Goal: Check status: Check status

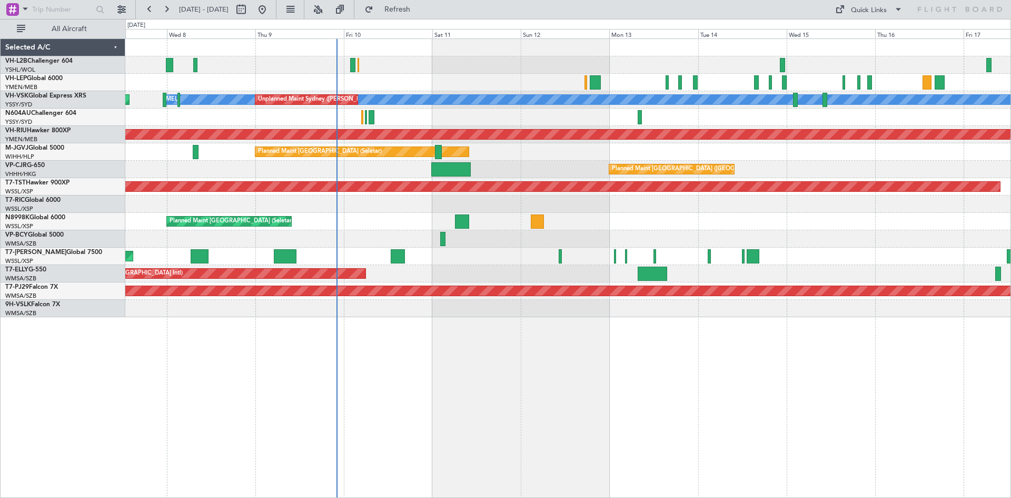
click at [407, 213] on div "Planned Maint Sydney ([PERSON_NAME] Intl) [PERSON_NAME] Unplanned Maint Sydney …" at bounding box center [567, 178] width 885 height 278
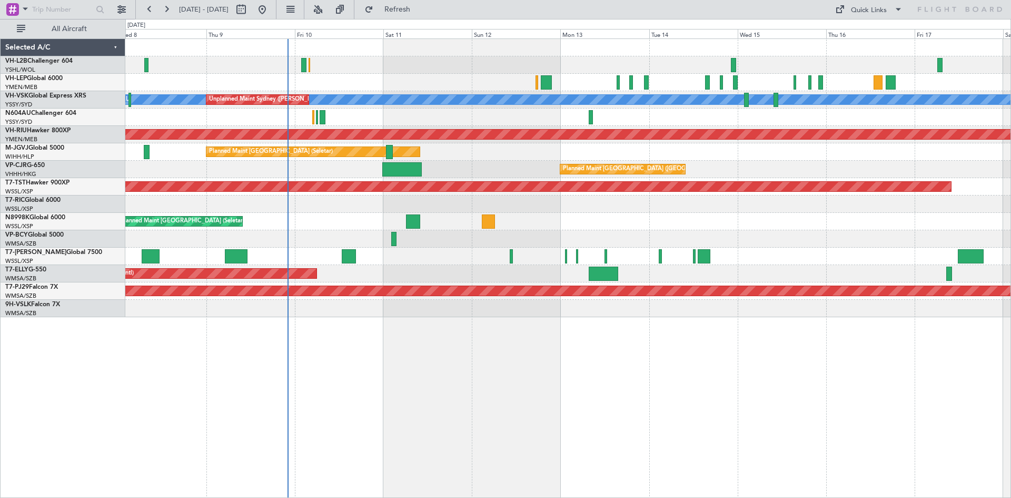
click at [529, 127] on div "[PERSON_NAME] Unplanned Maint Sydney ([PERSON_NAME] Intl) Planned Maint Sydney …" at bounding box center [567, 178] width 885 height 278
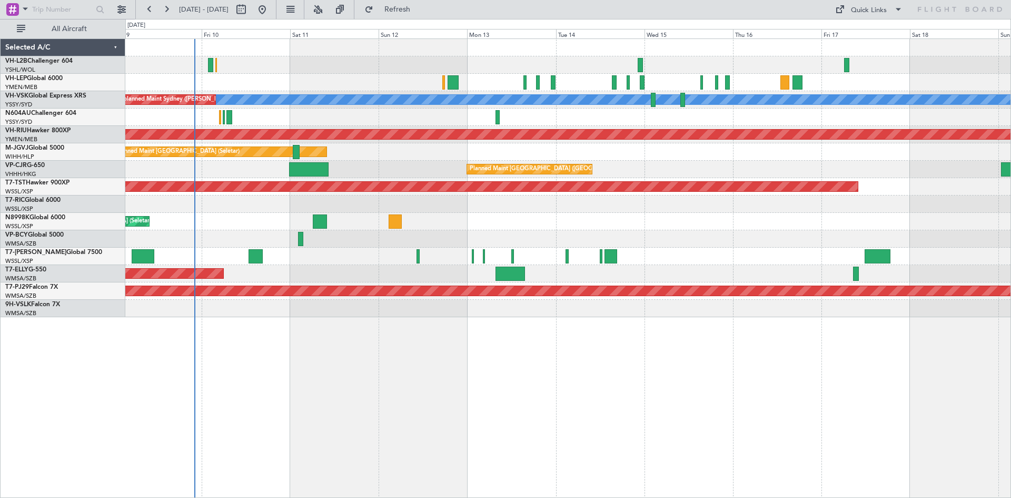
click at [765, 125] on div at bounding box center [567, 116] width 885 height 17
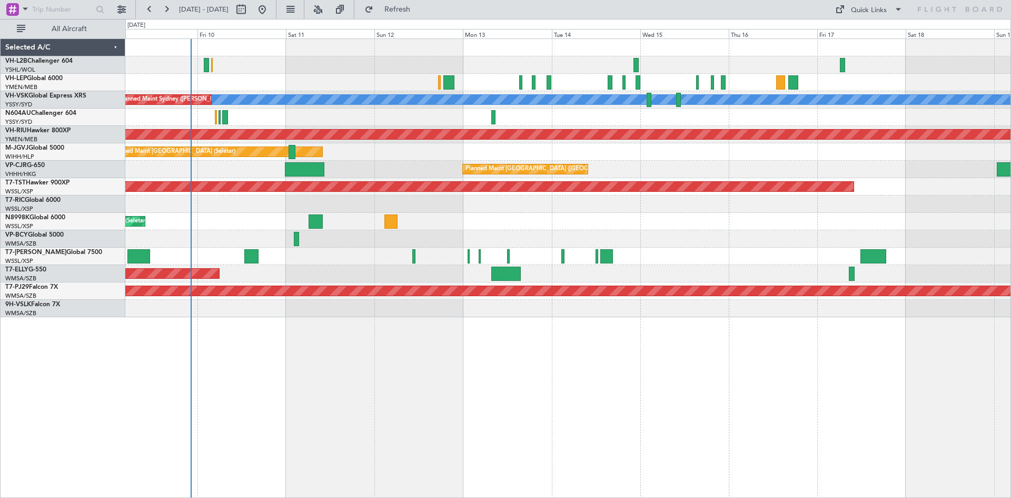
click at [642, 162] on div "[PERSON_NAME] Unplanned Maint Sydney ([PERSON_NAME] Intl) Planned Maint Sydney …" at bounding box center [567, 178] width 885 height 278
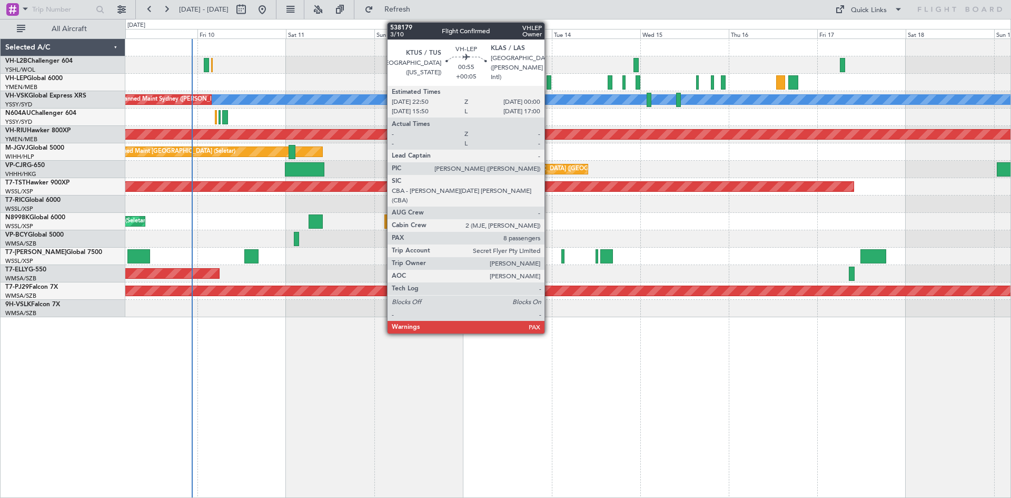
click at [549, 87] on div at bounding box center [549, 82] width 5 height 14
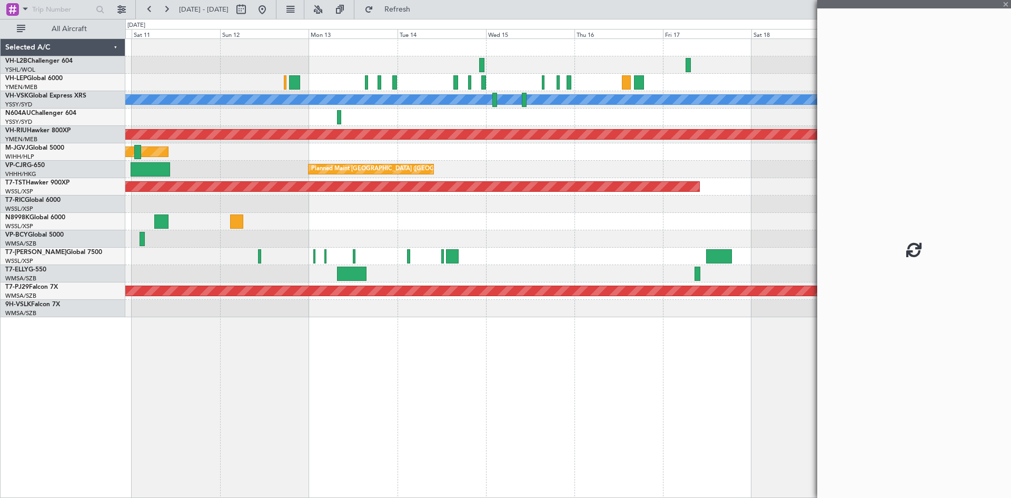
click at [529, 375] on div "[PERSON_NAME] Unplanned Maint Sydney ([PERSON_NAME] Intl) Planned Maint [GEOGRA…" at bounding box center [568, 267] width 886 height 459
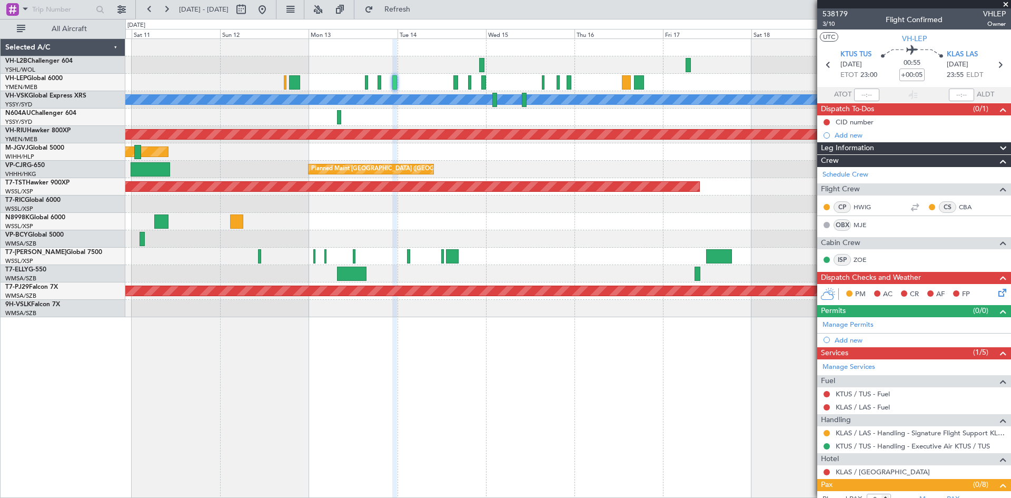
click at [789, 234] on div at bounding box center [567, 238] width 885 height 17
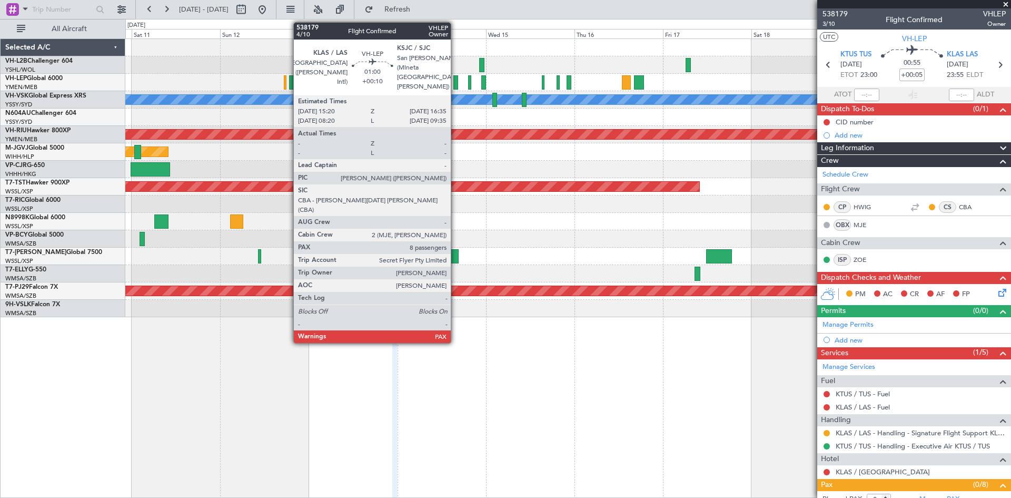
click at [456, 85] on div at bounding box center [455, 82] width 5 height 14
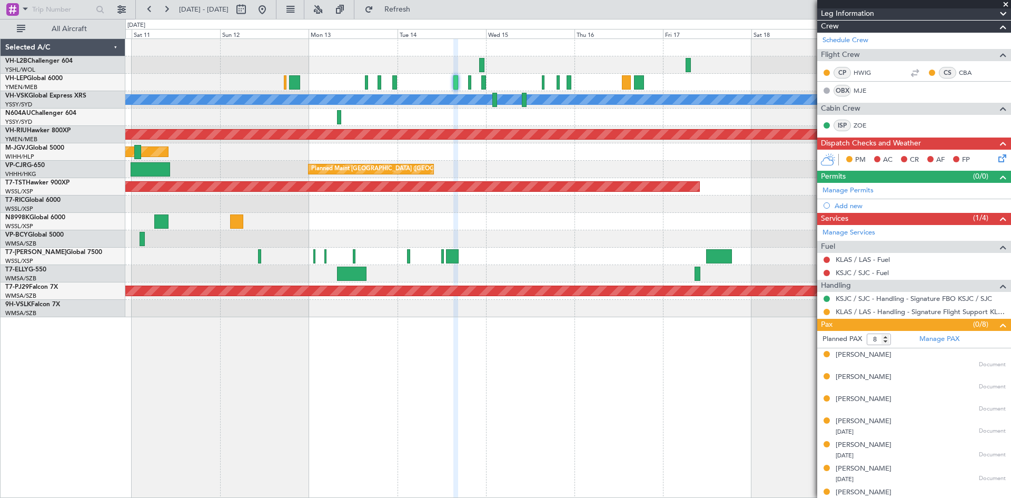
scroll to position [166, 0]
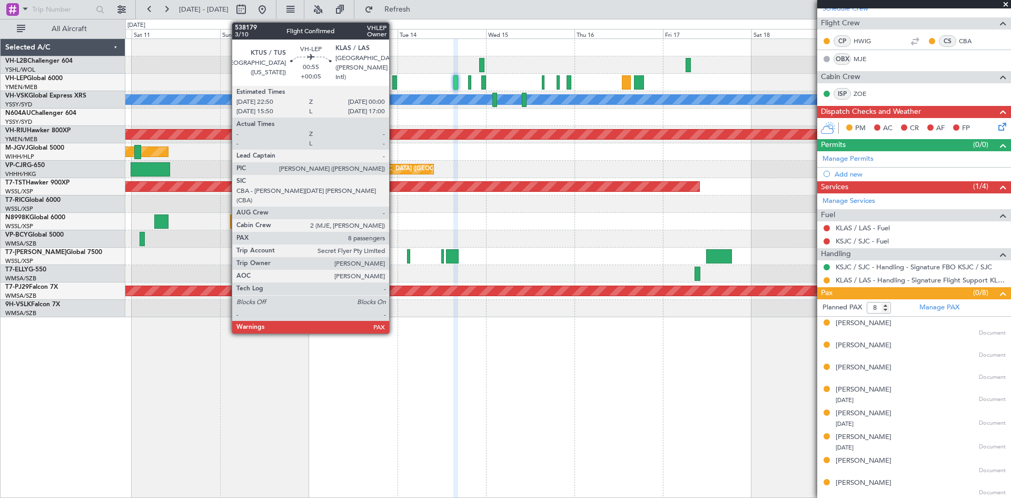
click at [394, 87] on div at bounding box center [394, 82] width 5 height 14
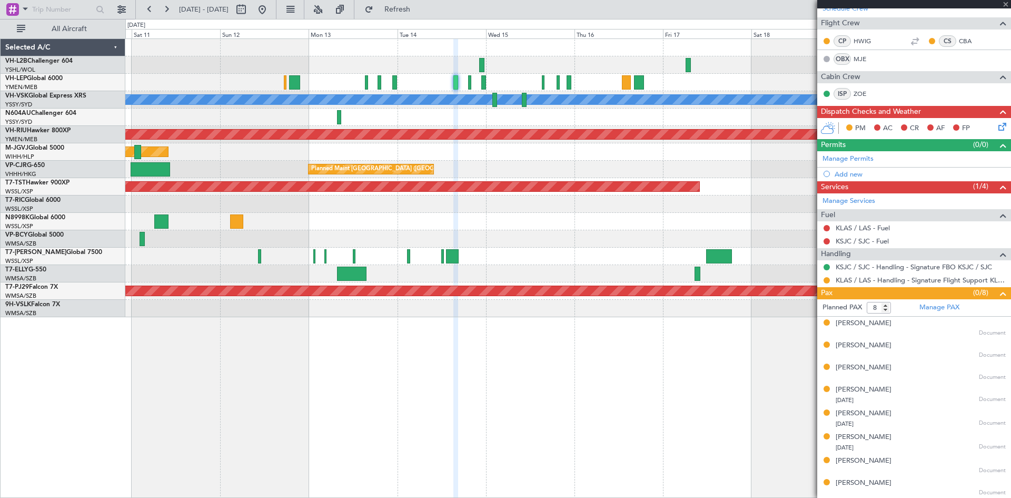
type input "+00:05"
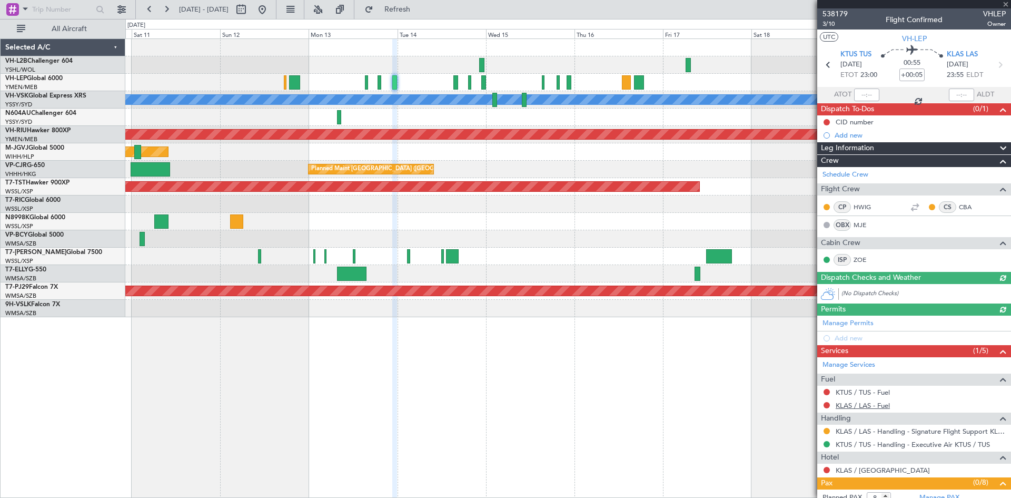
scroll to position [190, 0]
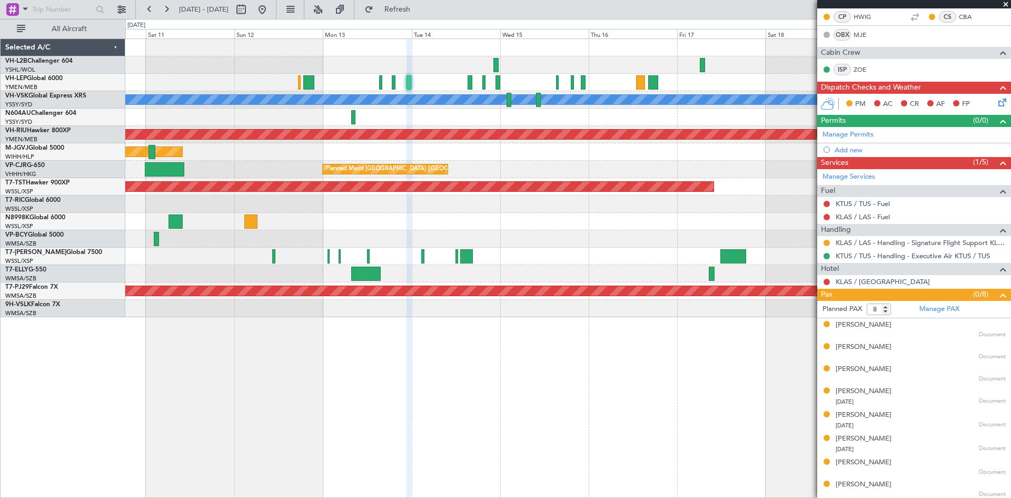
click at [460, 87] on div at bounding box center [567, 82] width 885 height 17
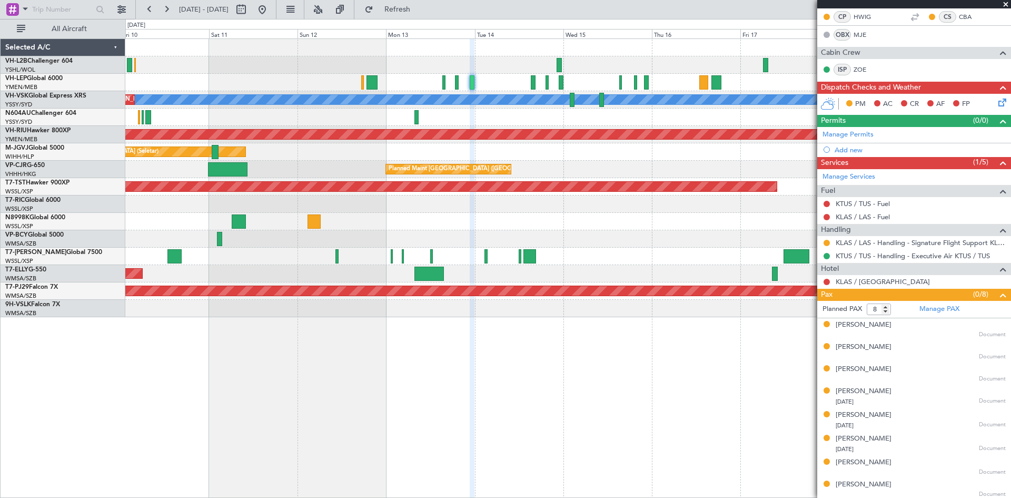
click at [344, 230] on div "Planned Maint [GEOGRAPHIC_DATA] (Seletar)" at bounding box center [567, 221] width 885 height 17
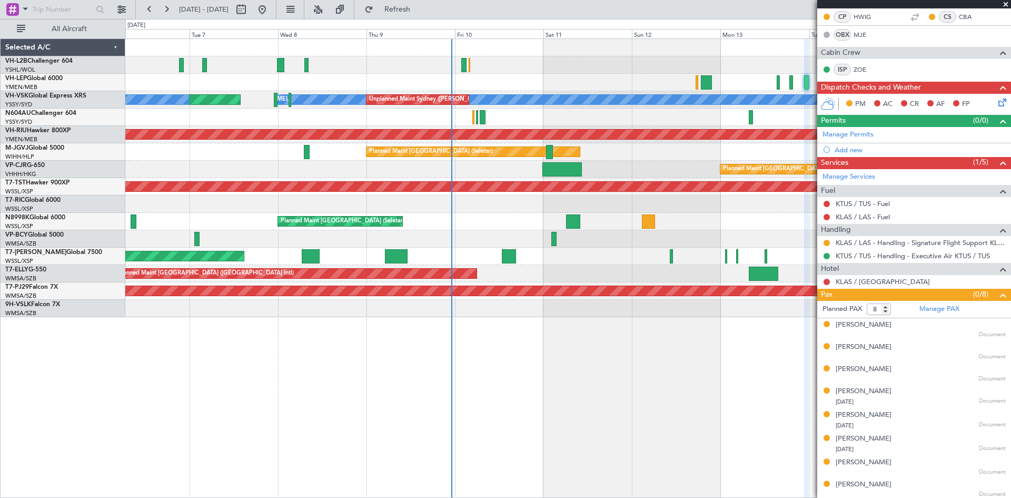
click at [611, 237] on div "[PERSON_NAME] Unplanned Maint Sydney ([PERSON_NAME] Intl) Planned Maint Sydney …" at bounding box center [567, 178] width 885 height 278
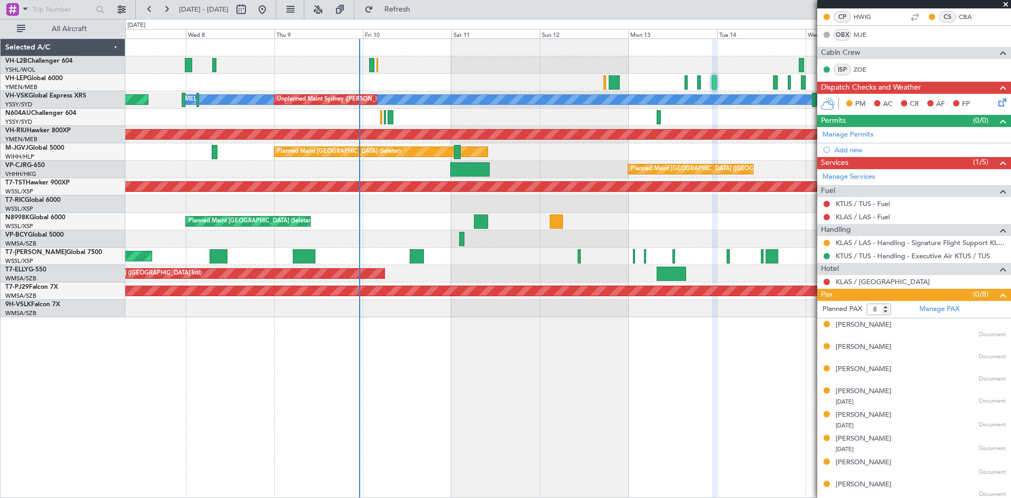
click at [404, 251] on div "[PERSON_NAME] Unplanned Maint Sydney ([PERSON_NAME] Intl) Planned Maint Sydney …" at bounding box center [567, 178] width 885 height 278
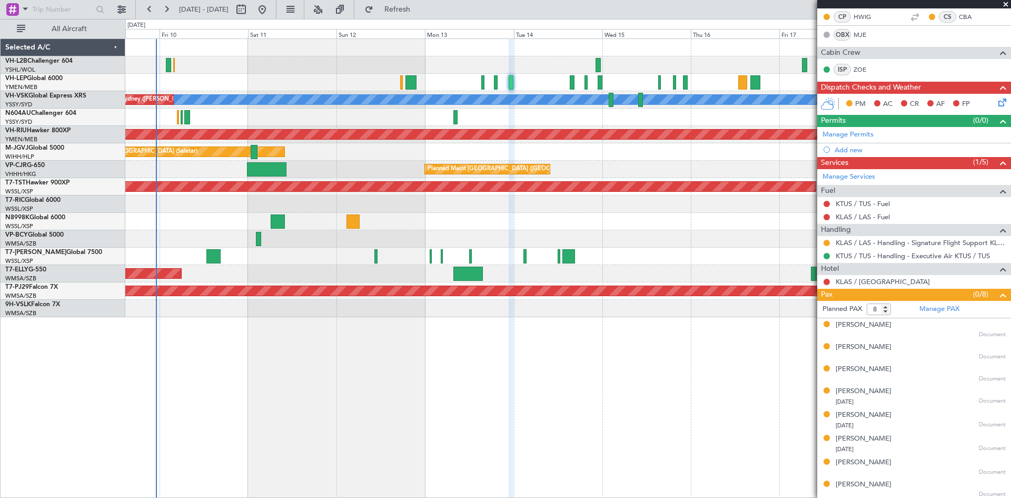
click at [439, 361] on div "[PERSON_NAME] Unplanned Maint Sydney ([PERSON_NAME] Intl) Planned Maint Sydney …" at bounding box center [568, 267] width 886 height 459
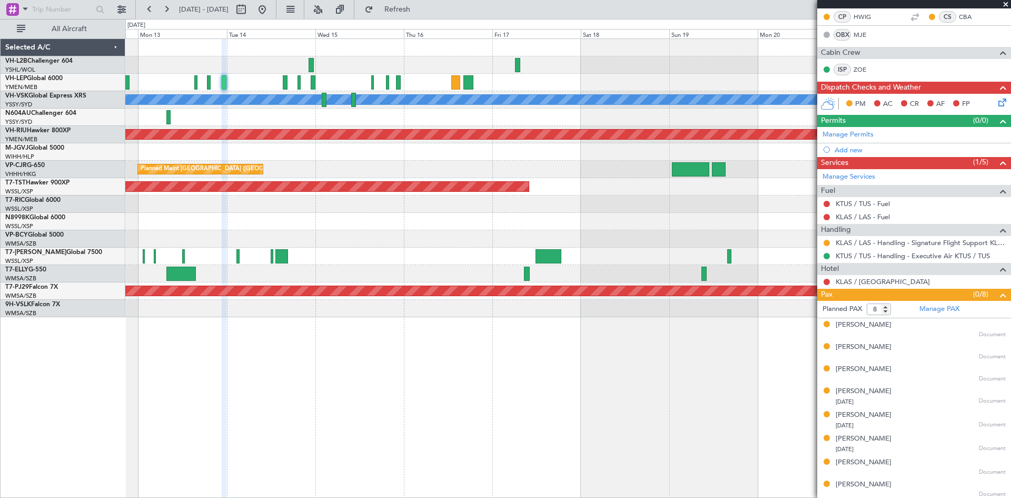
click at [232, 211] on div "[PERSON_NAME] Planned Maint [GEOGRAPHIC_DATA] ([GEOGRAPHIC_DATA]) Planned Maint…" at bounding box center [567, 178] width 885 height 278
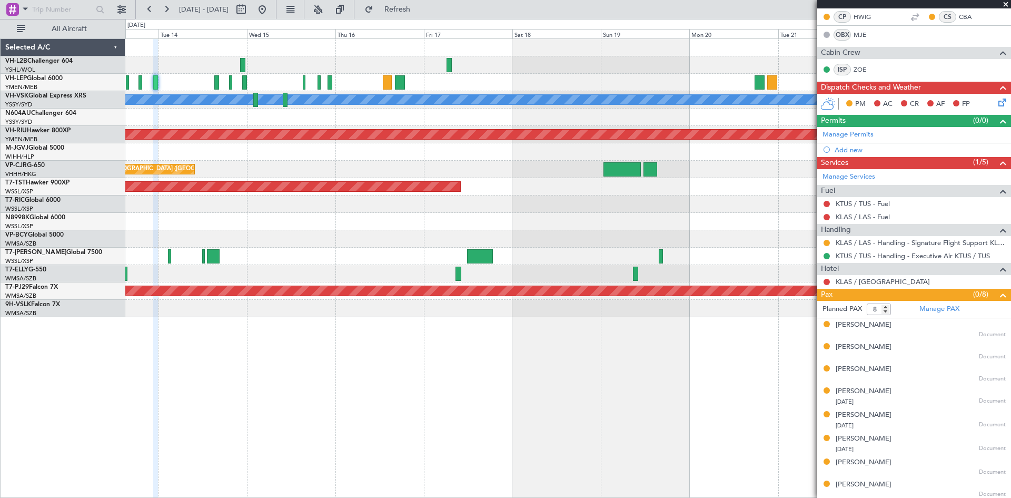
click at [225, 213] on div "[PERSON_NAME] Planned Maint [GEOGRAPHIC_DATA] ([GEOGRAPHIC_DATA]) Planned Maint…" at bounding box center [567, 178] width 885 height 278
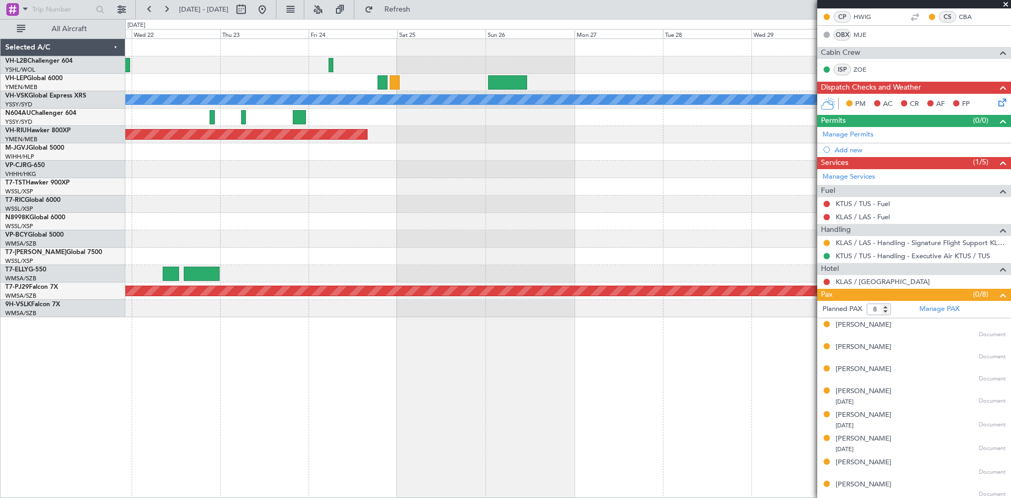
click at [304, 229] on div at bounding box center [567, 221] width 885 height 17
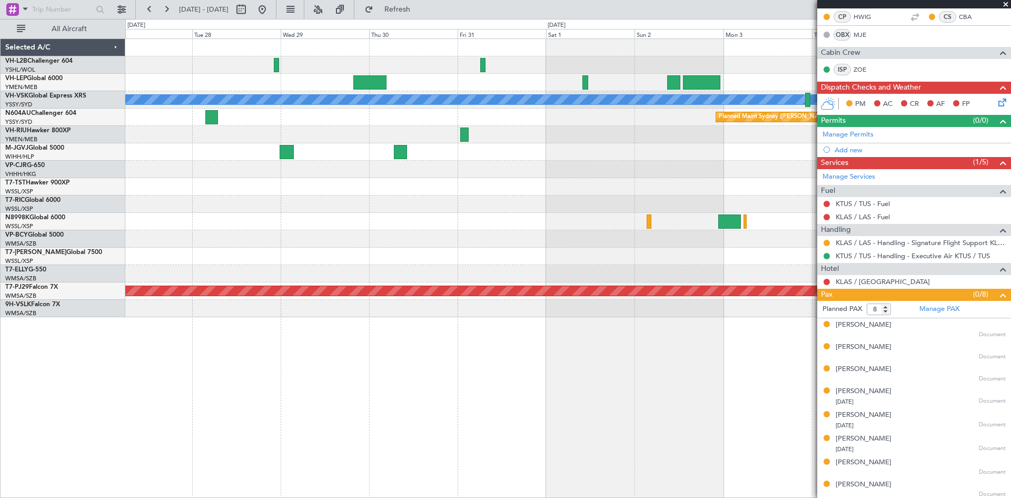
click at [191, 251] on div "[PERSON_NAME] Planned Maint Sydney ([PERSON_NAME] Intl) Planned Maint [GEOGRAPH…" at bounding box center [567, 178] width 885 height 278
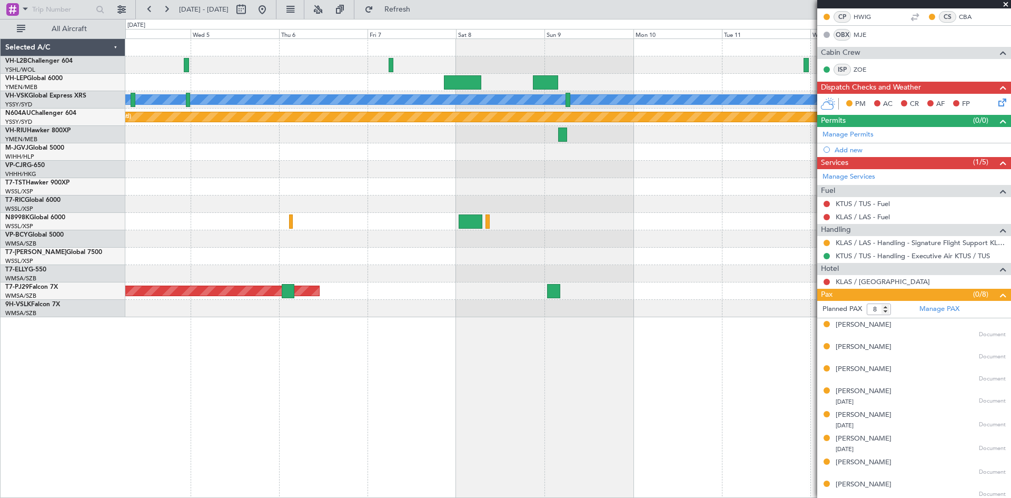
click at [152, 173] on div at bounding box center [567, 169] width 885 height 17
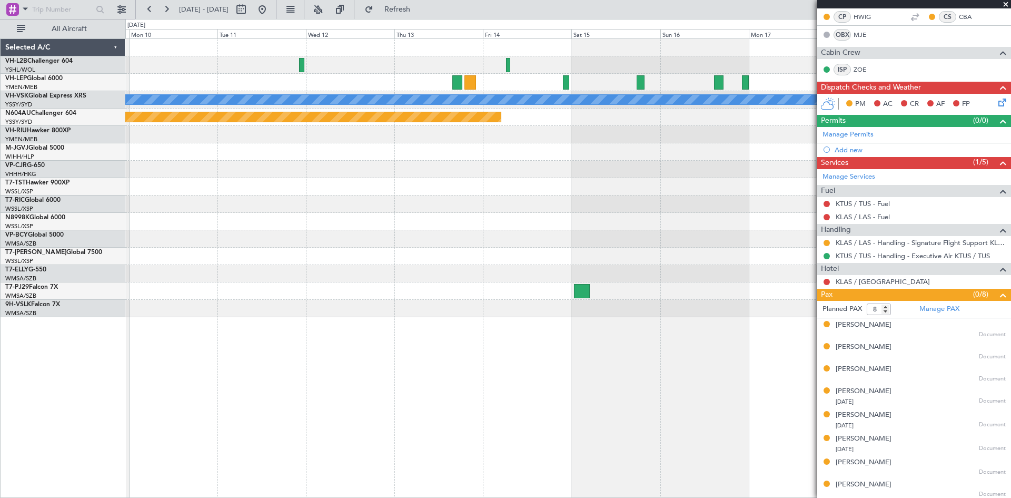
click at [240, 189] on div "[PERSON_NAME] Planned Maint Sydney ([PERSON_NAME] Intl)" at bounding box center [567, 178] width 885 height 278
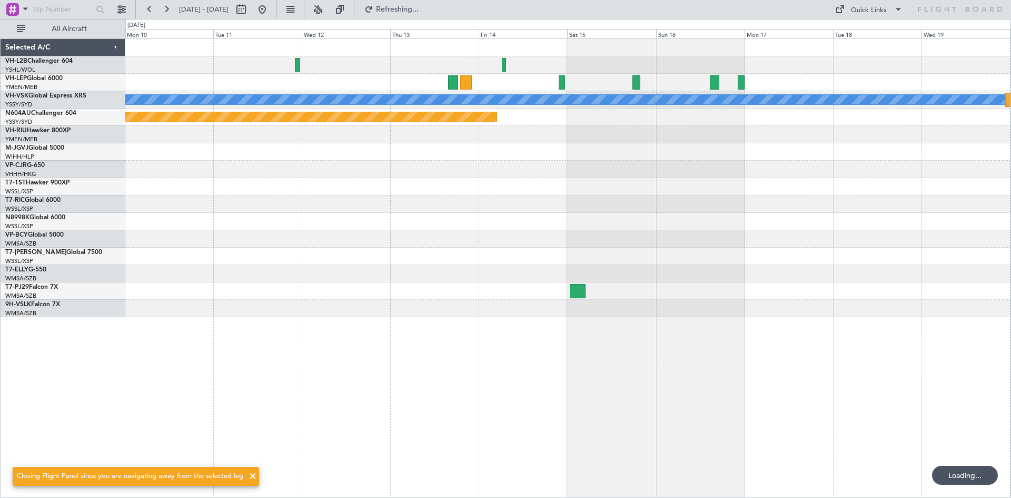
scroll to position [0, 0]
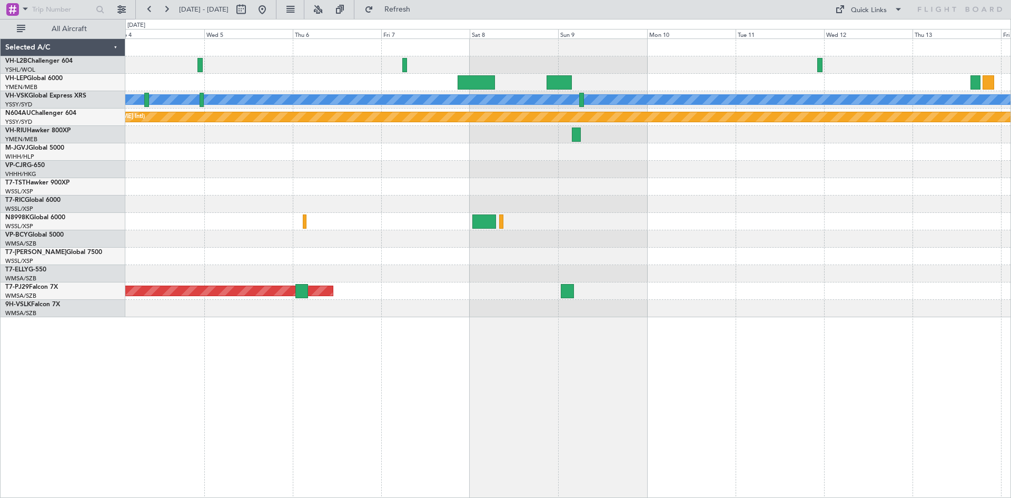
click at [522, 179] on div "[PERSON_NAME] Planned Maint Sydney ([PERSON_NAME] Intl) Planned Maint [GEOGRAPH…" at bounding box center [567, 178] width 885 height 278
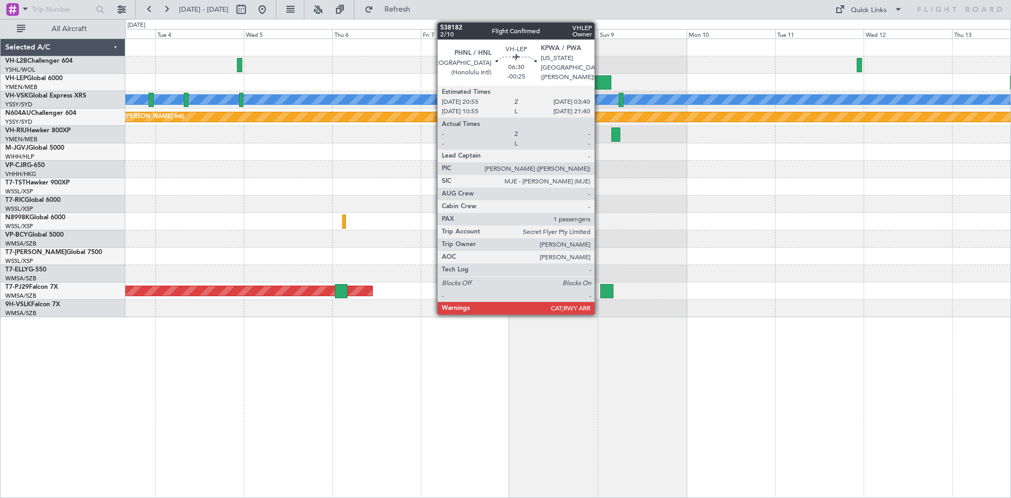
click at [599, 83] on div at bounding box center [598, 82] width 25 height 14
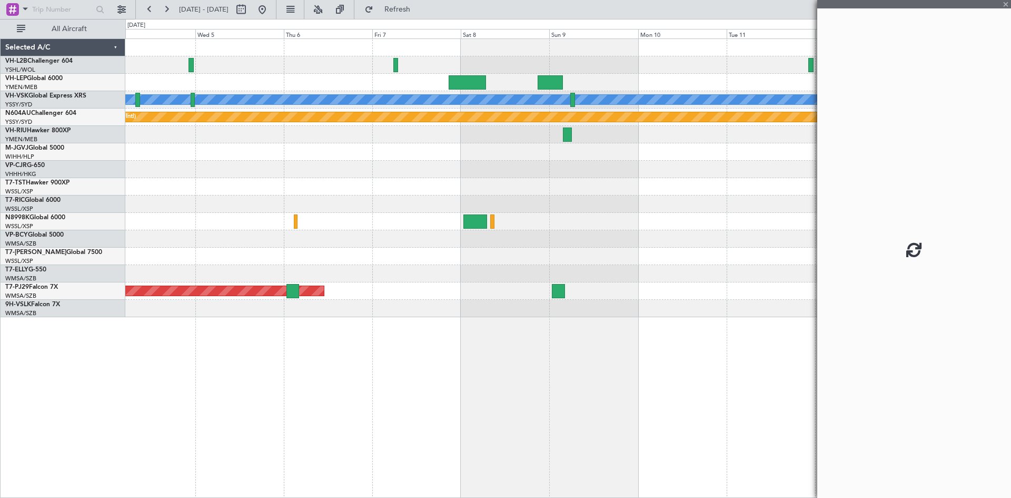
click at [589, 191] on div at bounding box center [567, 186] width 885 height 17
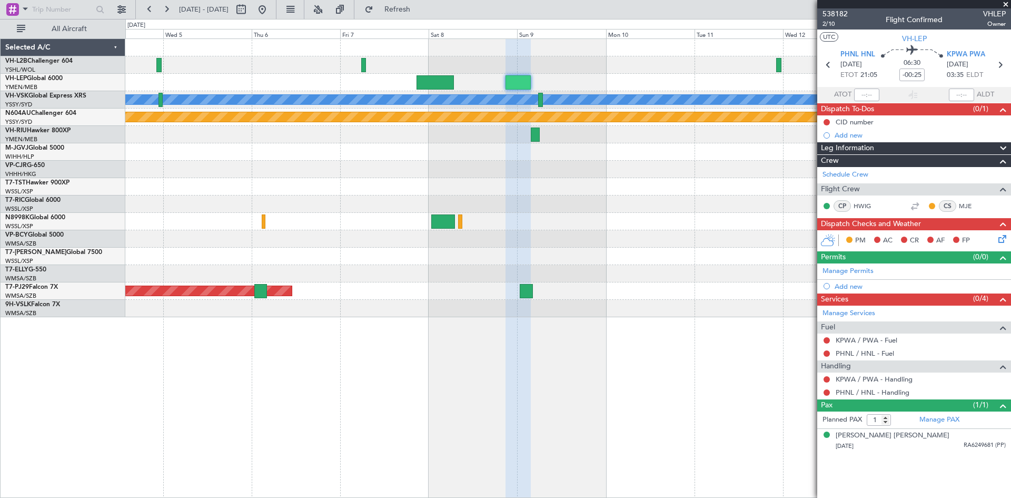
click at [697, 382] on div "[PERSON_NAME] Planned Maint Sydney ([PERSON_NAME] Intl) Planned Maint [GEOGRAPH…" at bounding box center [568, 267] width 886 height 459
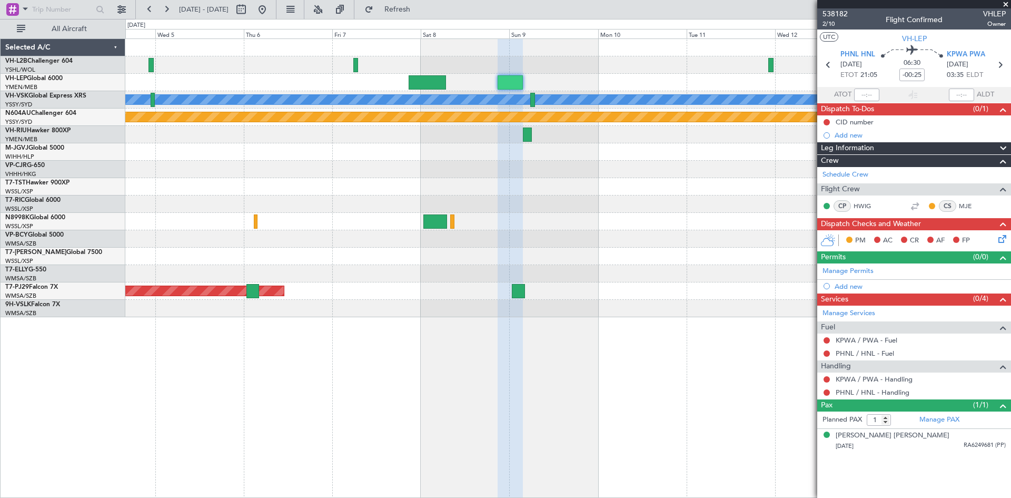
click at [690, 304] on div at bounding box center [567, 308] width 885 height 17
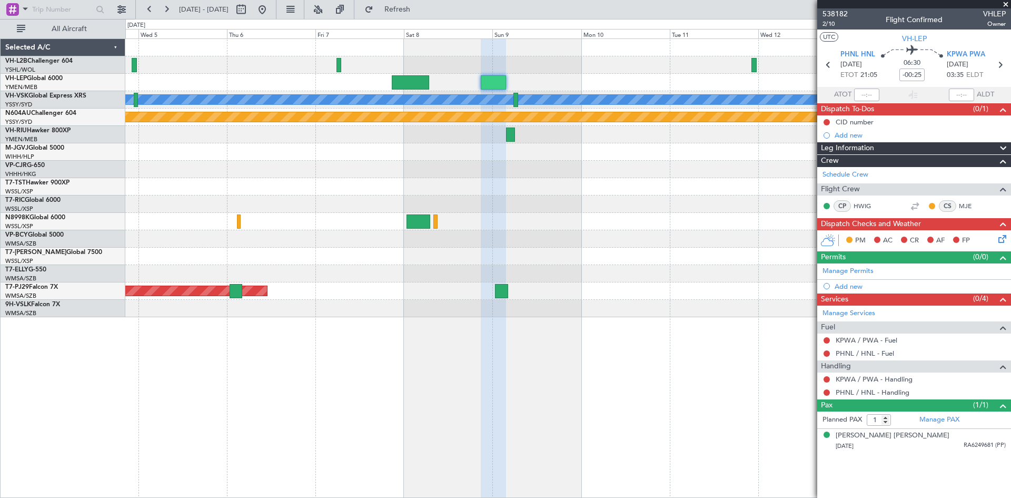
click at [441, 80] on div "[PERSON_NAME] Planned Maint Sydney ([PERSON_NAME] Intl) Planned Maint [GEOGRAPH…" at bounding box center [567, 178] width 885 height 278
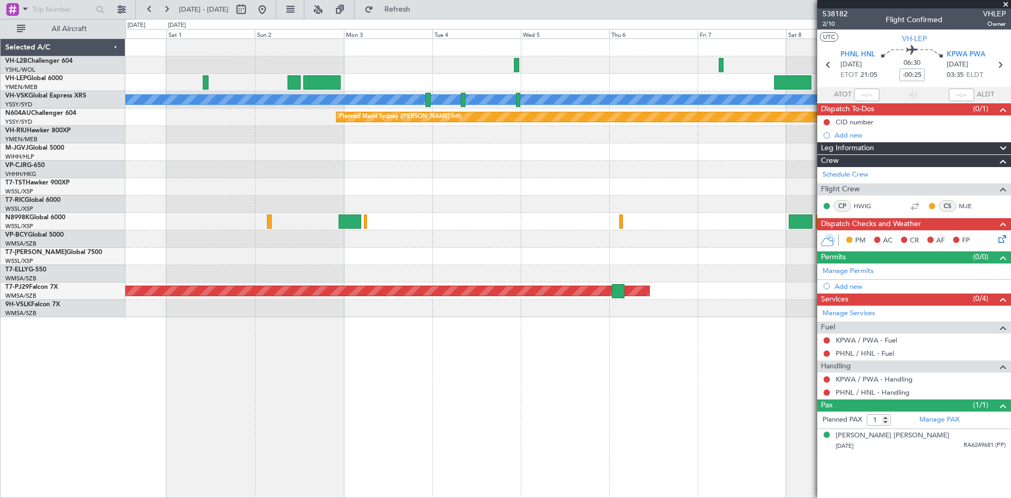
click at [703, 190] on div "[PERSON_NAME] Planned Maint Sydney ([PERSON_NAME] Intl) Planned Maint [GEOGRAPH…" at bounding box center [567, 178] width 885 height 278
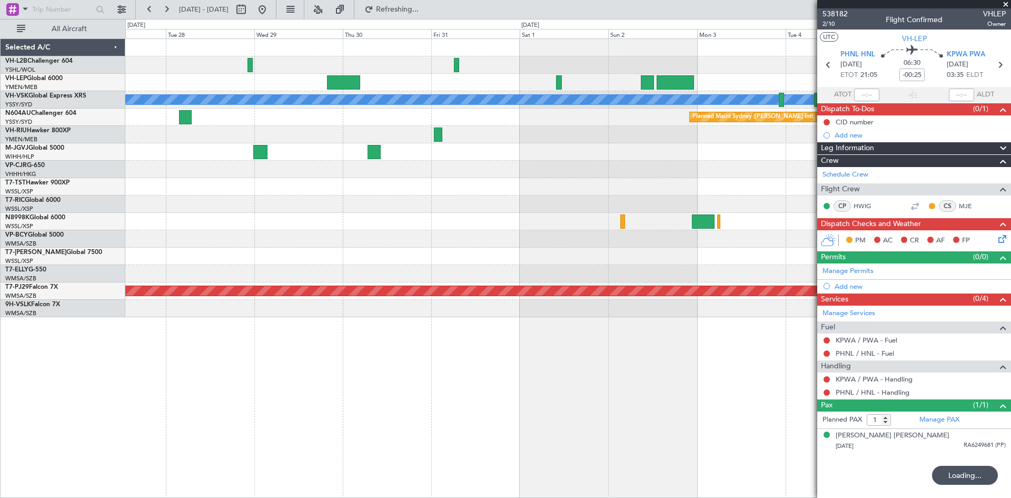
click at [802, 221] on div "[PERSON_NAME] Planned Maint Sydney ([PERSON_NAME] Intl) Planned Maint [GEOGRAPH…" at bounding box center [567, 178] width 885 height 278
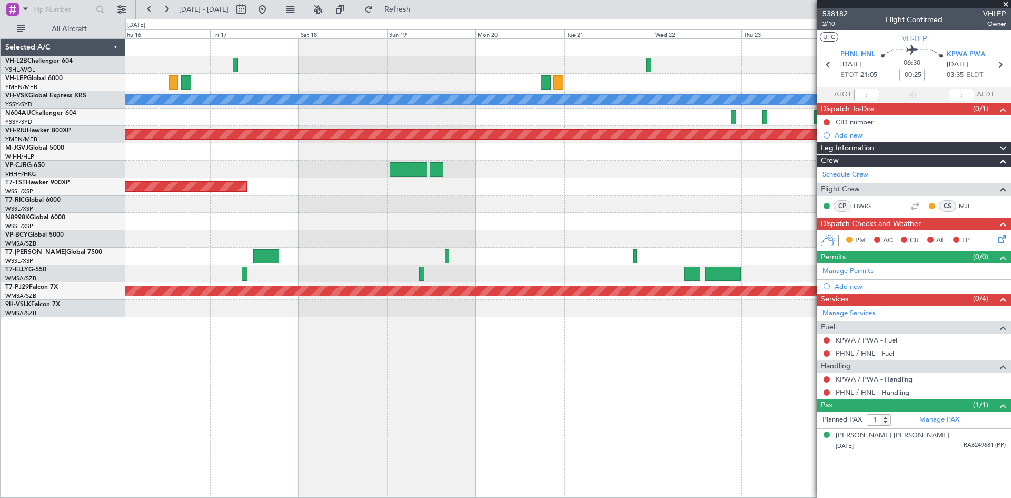
click at [758, 235] on div "[PERSON_NAME] Planned Maint [GEOGRAPHIC_DATA] ([GEOGRAPHIC_DATA]) Planned Maint…" at bounding box center [567, 178] width 885 height 278
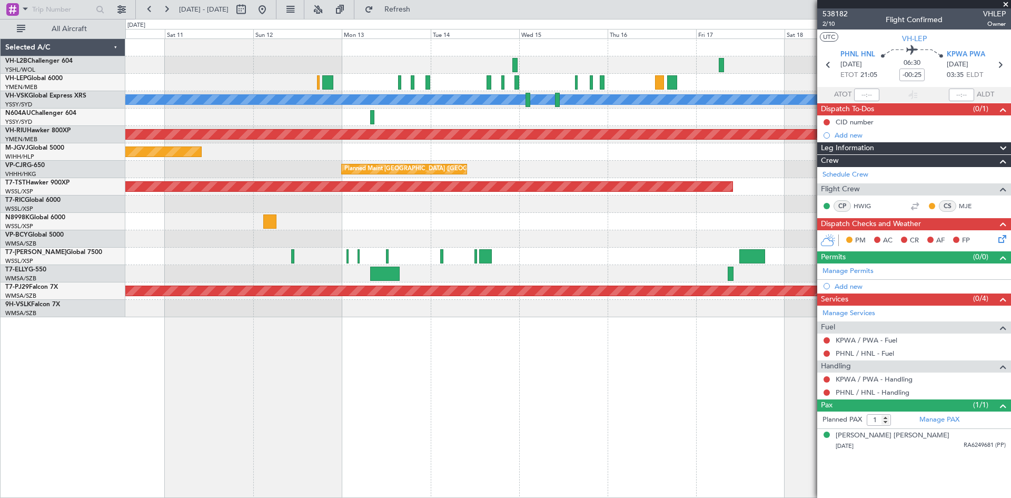
click at [727, 242] on div "[PERSON_NAME] Planned Maint [GEOGRAPHIC_DATA] ([GEOGRAPHIC_DATA]) Planned Maint…" at bounding box center [567, 178] width 885 height 278
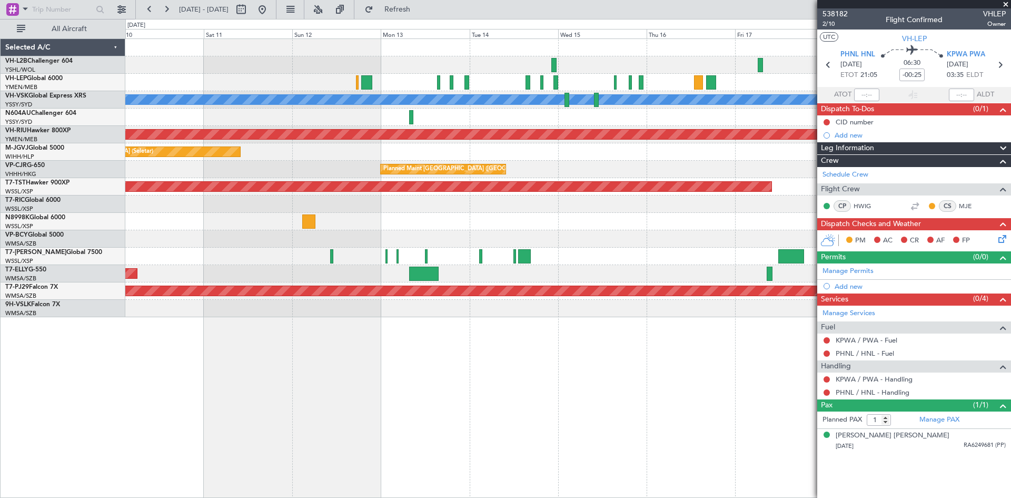
click at [329, 262] on div "[PERSON_NAME] Planned Maint [GEOGRAPHIC_DATA] ([GEOGRAPHIC_DATA]) Planned Maint…" at bounding box center [567, 178] width 885 height 278
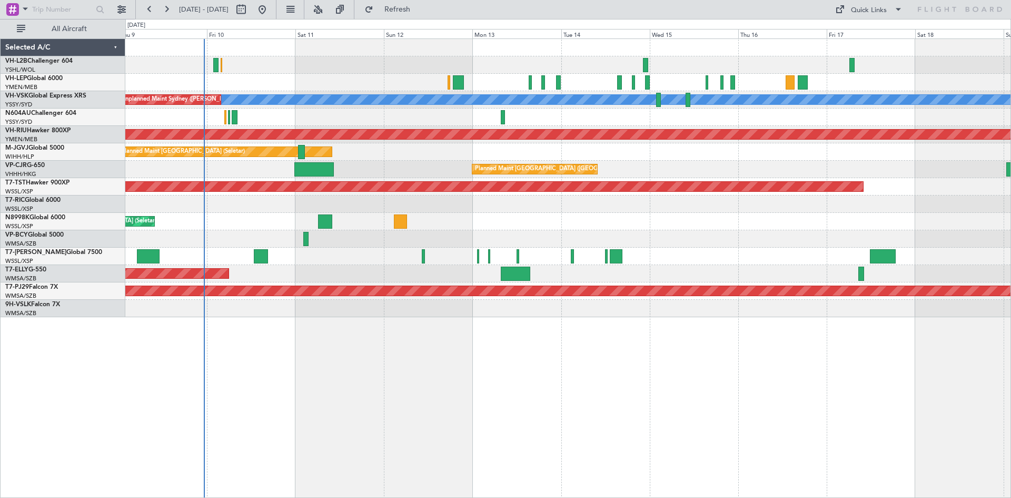
click at [699, 392] on div "[PERSON_NAME] Unplanned Maint Sydney ([PERSON_NAME] Intl) Planned Maint Sydney …" at bounding box center [568, 267] width 886 height 459
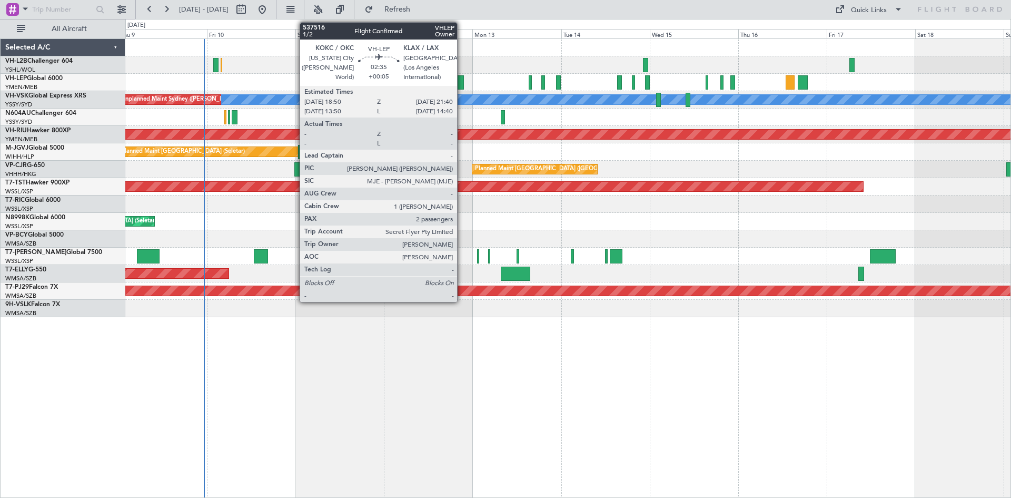
click at [462, 84] on div at bounding box center [458, 82] width 11 height 14
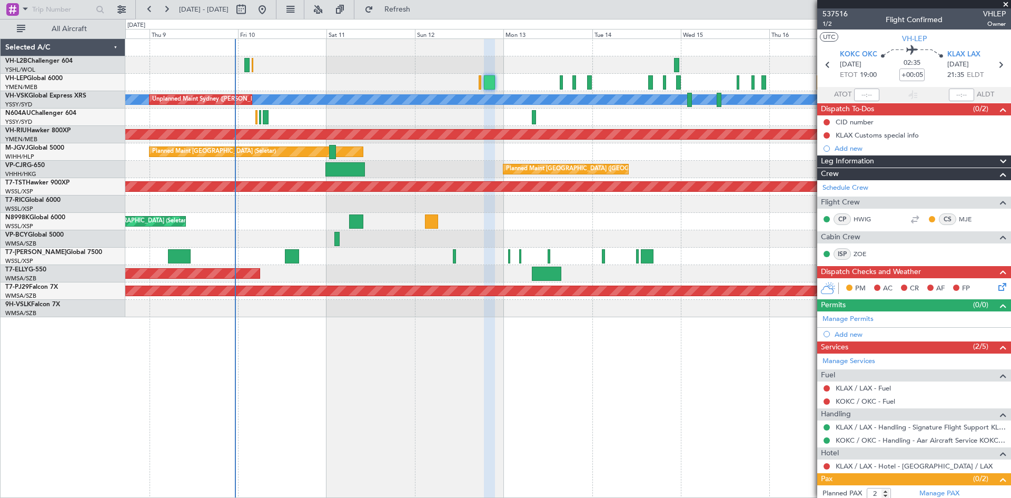
click at [625, 122] on div at bounding box center [567, 116] width 885 height 17
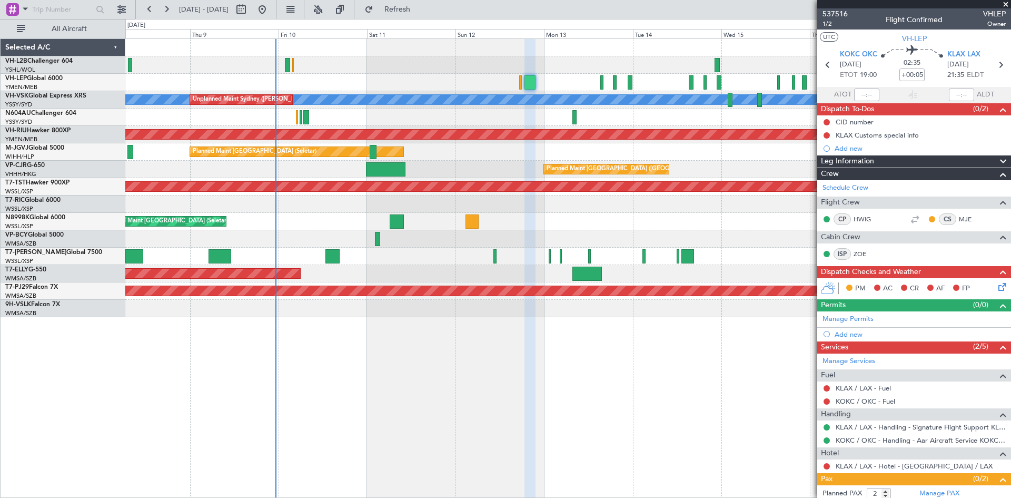
click at [411, 369] on div "[PERSON_NAME] Unplanned Maint Sydney ([PERSON_NAME] Intl) Planned Maint Sydney …" at bounding box center [568, 267] width 886 height 459
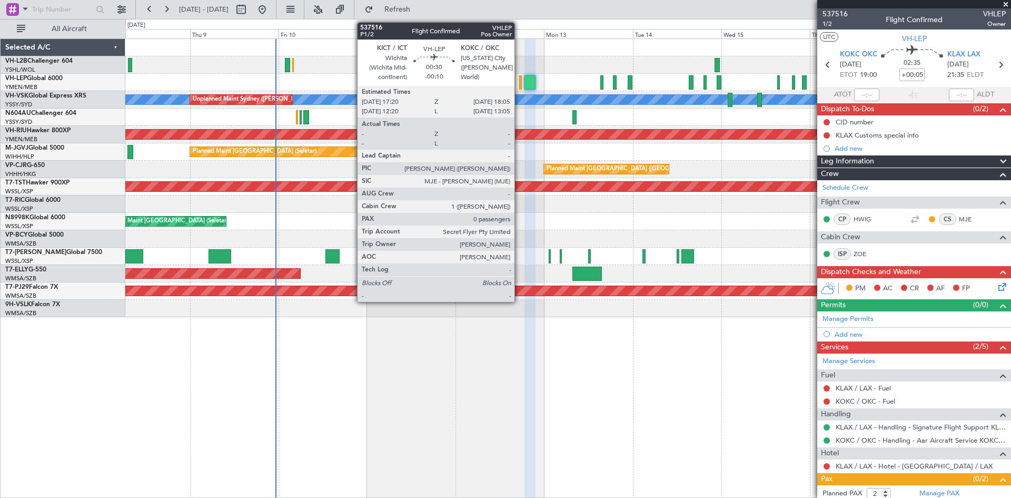
click at [519, 85] on div at bounding box center [520, 82] width 3 height 14
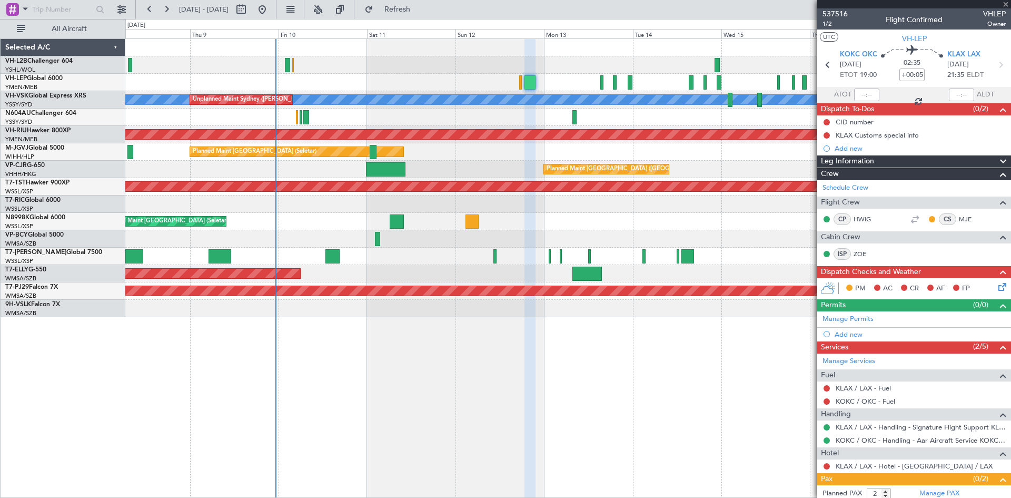
type input "-00:10"
type input "0"
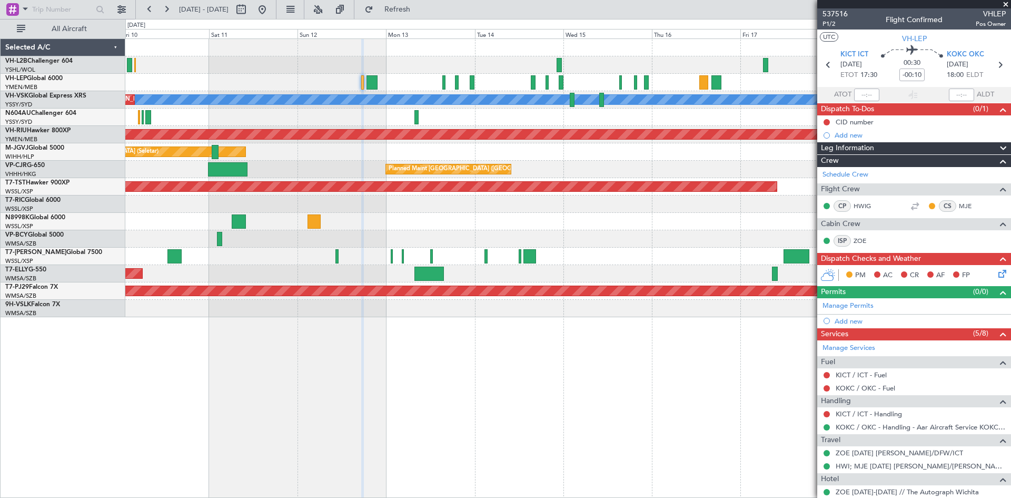
click at [629, 168] on div "Planned Maint [GEOGRAPHIC_DATA] ([GEOGRAPHIC_DATA] Intl)" at bounding box center [567, 169] width 885 height 17
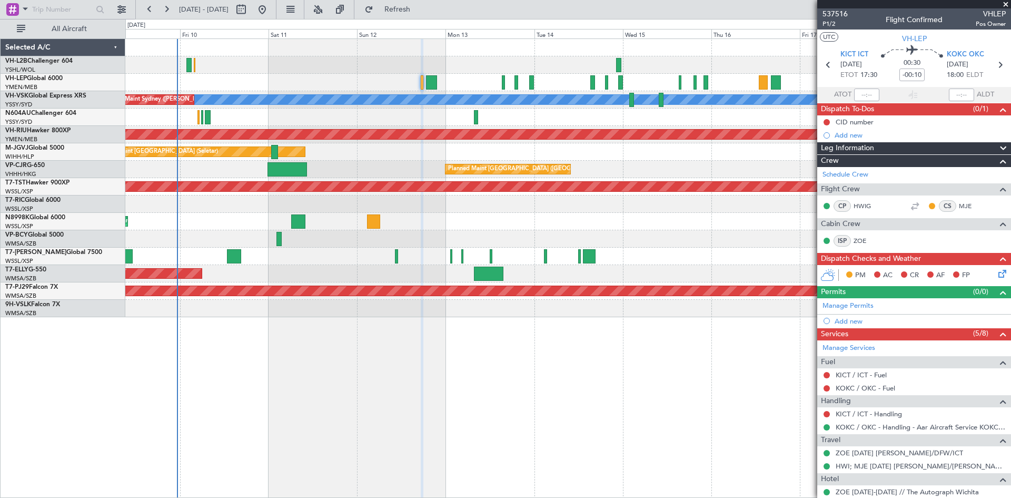
click at [683, 250] on div "Planned Maint [GEOGRAPHIC_DATA] (Seletar)" at bounding box center [567, 256] width 885 height 17
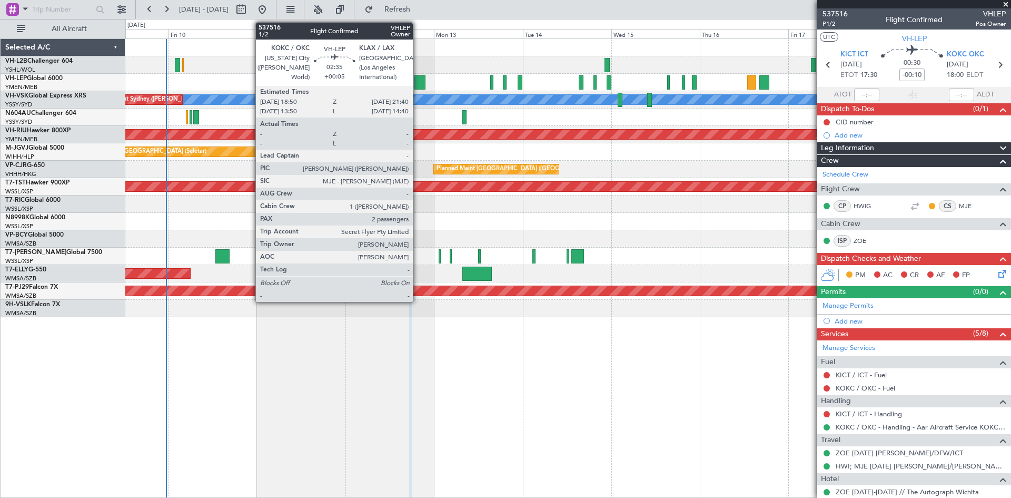
click at [418, 83] on div at bounding box center [419, 82] width 11 height 14
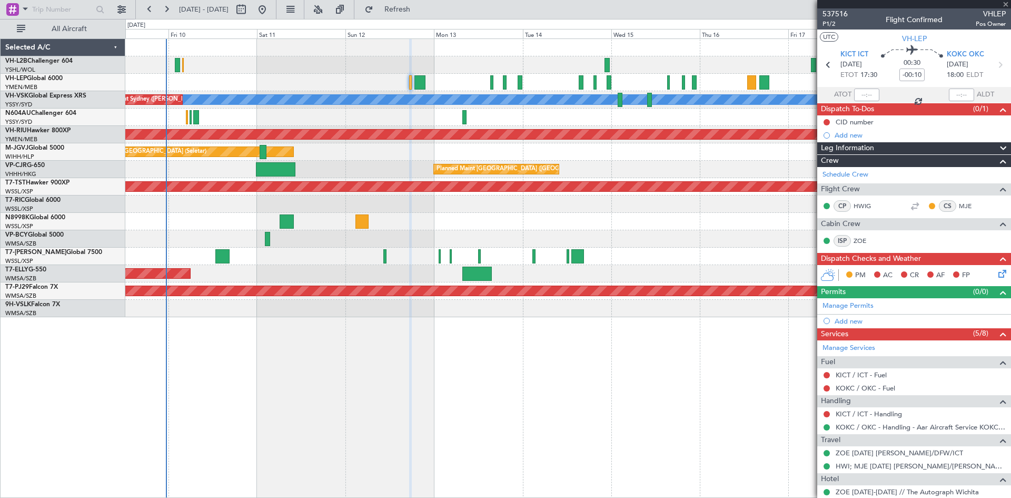
type input "+00:05"
type input "2"
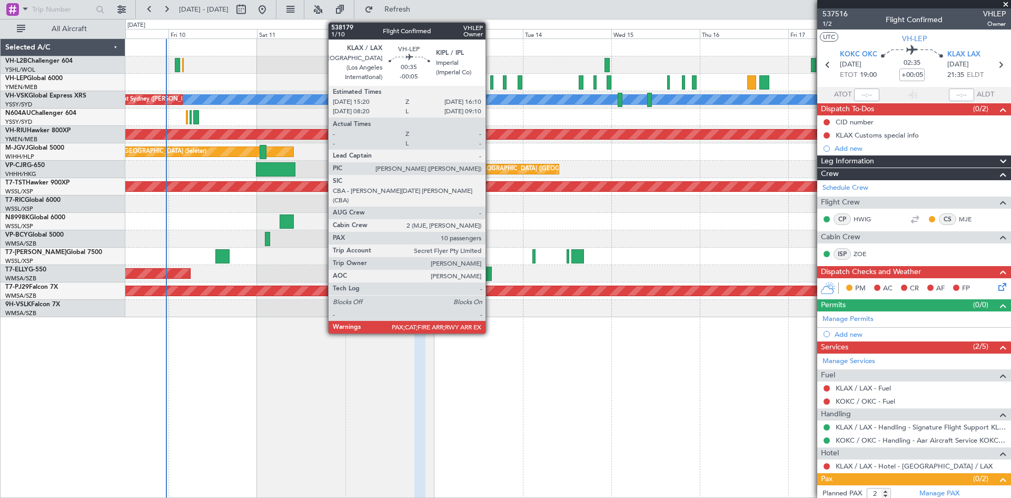
click at [490, 83] on div at bounding box center [491, 82] width 3 height 14
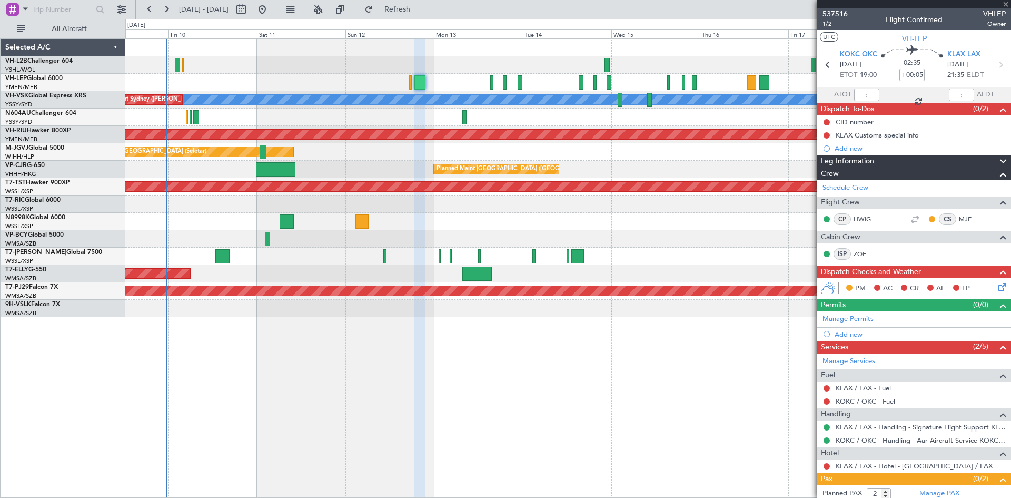
type input "-00:05"
type input "10"
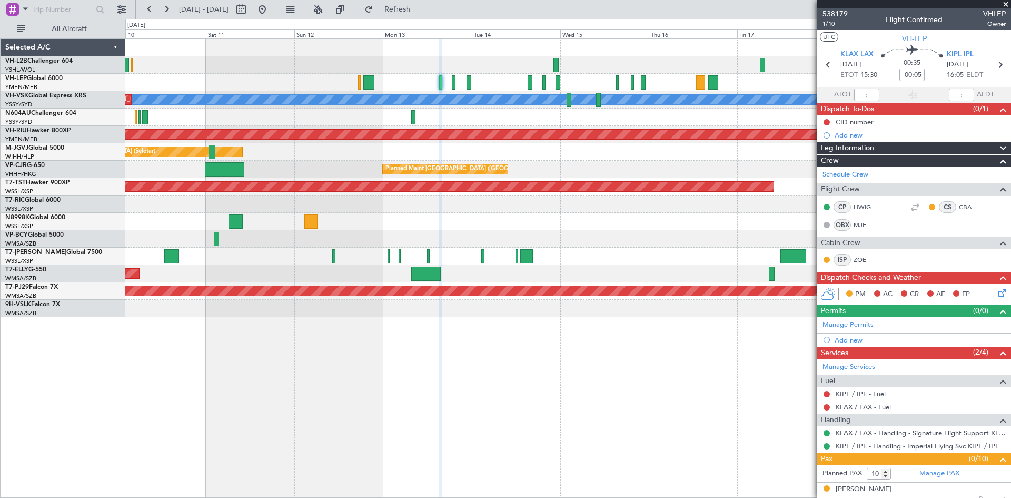
click at [581, 166] on div "[PERSON_NAME] Unplanned Maint Sydney ([PERSON_NAME] Intl) Planned Maint [GEOGRA…" at bounding box center [567, 178] width 885 height 278
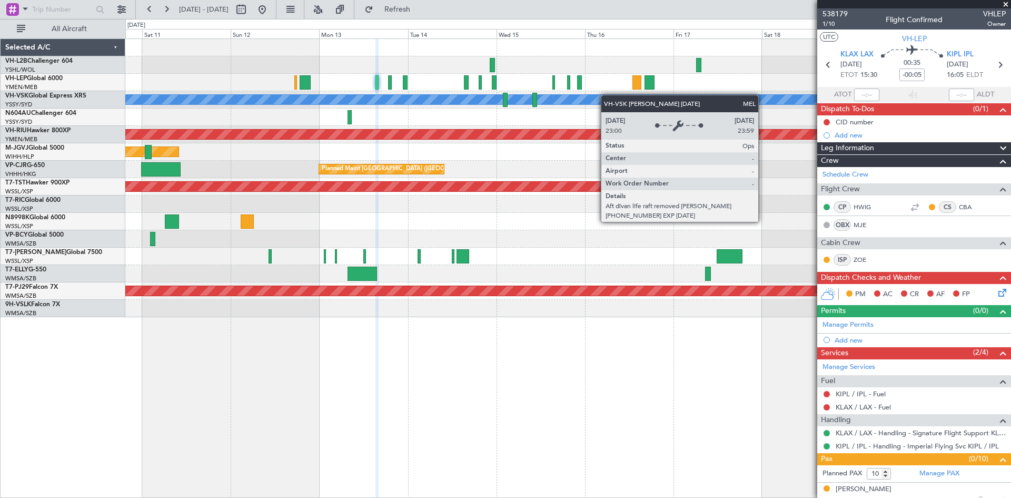
click at [604, 95] on div "[PERSON_NAME] Unplanned Maint Sydney ([PERSON_NAME] Intl) Planned Maint [GEOGRA…" at bounding box center [567, 178] width 885 height 278
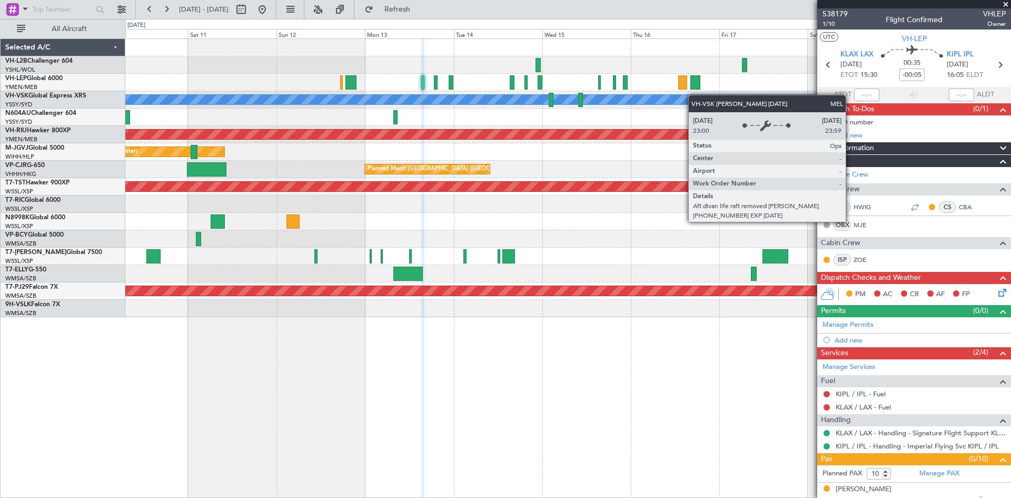
click at [728, 96] on div "[PERSON_NAME] Unplanned Maint Sydney ([PERSON_NAME] Intl) Planned Maint [GEOGRA…" at bounding box center [567, 178] width 885 height 278
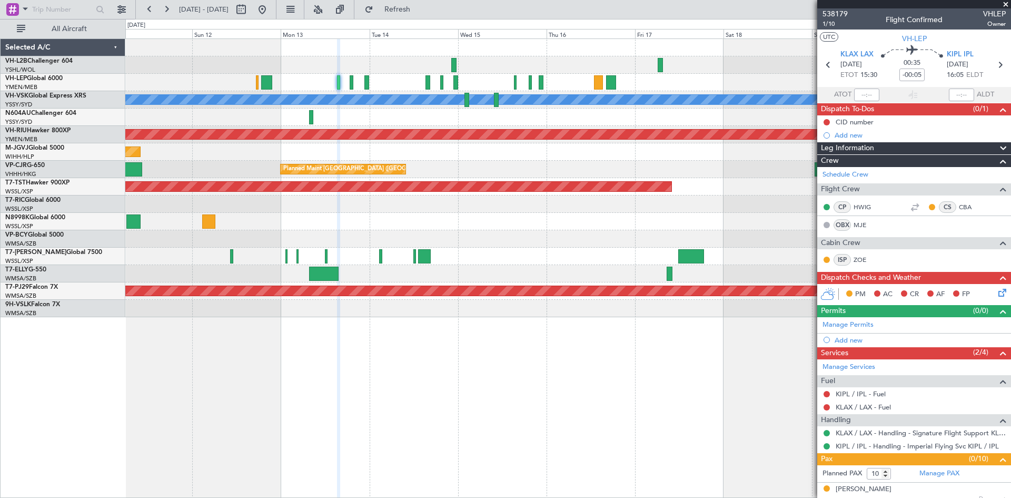
click at [502, 275] on div "Planned Maint [GEOGRAPHIC_DATA] ([GEOGRAPHIC_DATA] Intl)" at bounding box center [567, 273] width 885 height 17
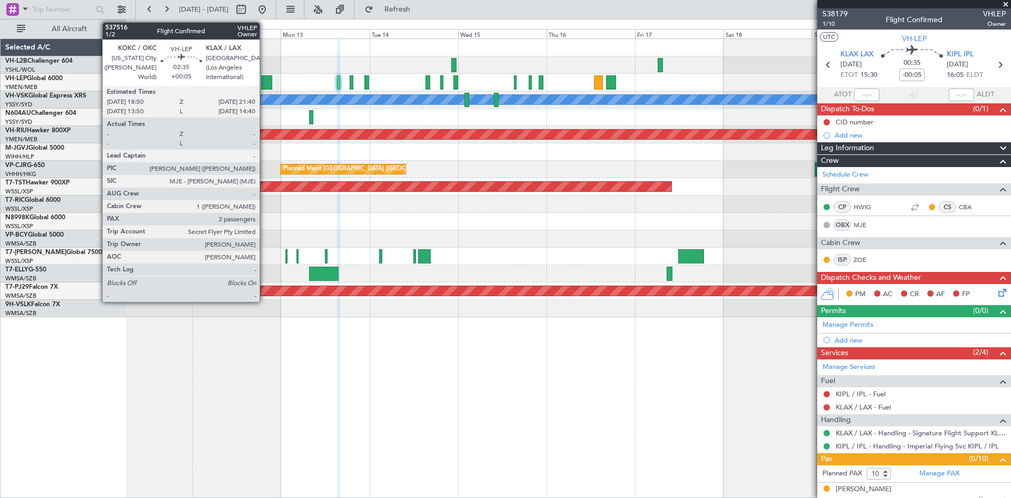
click at [265, 87] on div at bounding box center [266, 82] width 11 height 14
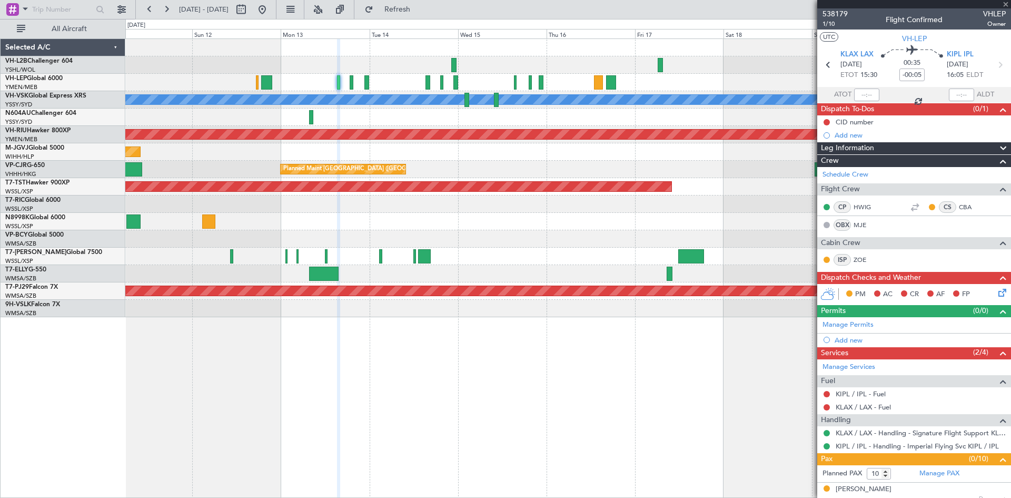
type input "+00:05"
type input "2"
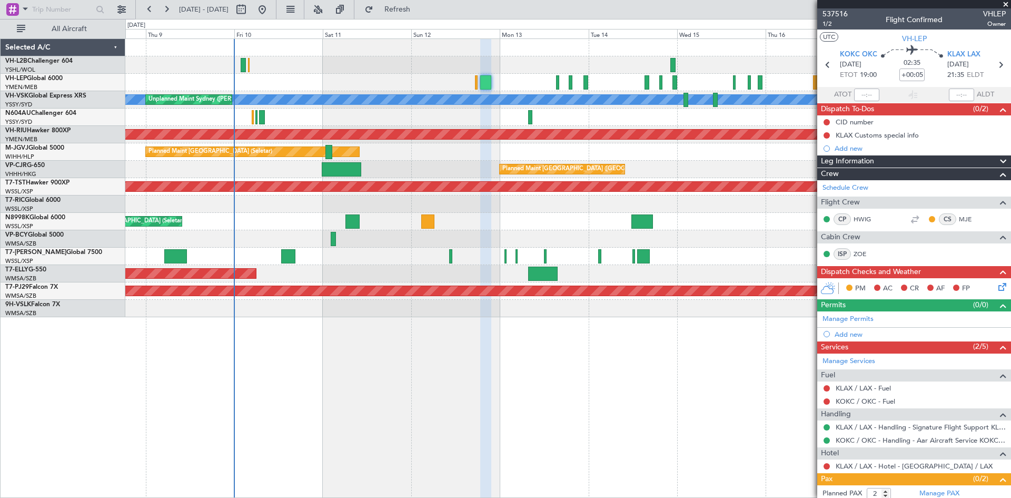
click at [531, 74] on div "[PERSON_NAME] Unplanned Maint Sydney ([PERSON_NAME] Intl) Planned Maint Sydney …" at bounding box center [567, 178] width 885 height 278
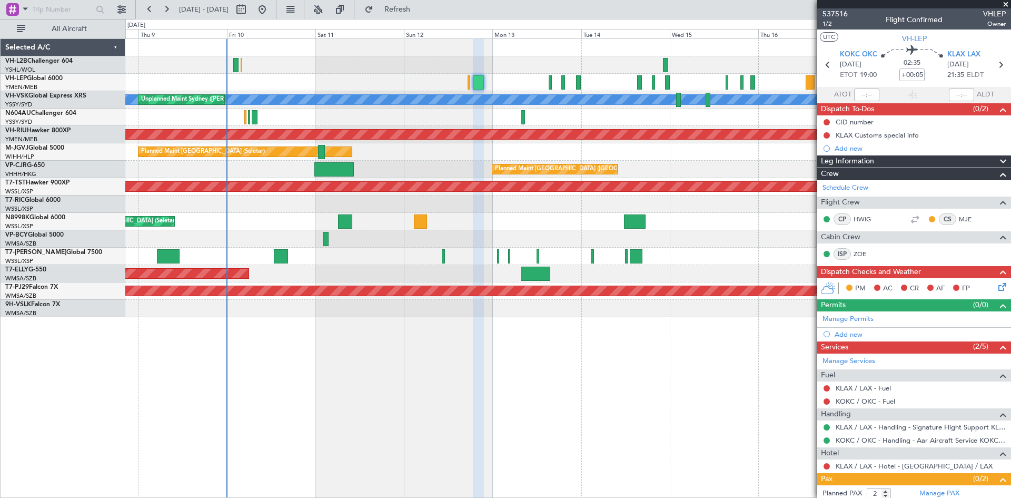
click at [689, 231] on div "[PERSON_NAME] Unplanned Maint Sydney ([PERSON_NAME] Intl) Planned Maint Sydney …" at bounding box center [567, 178] width 885 height 278
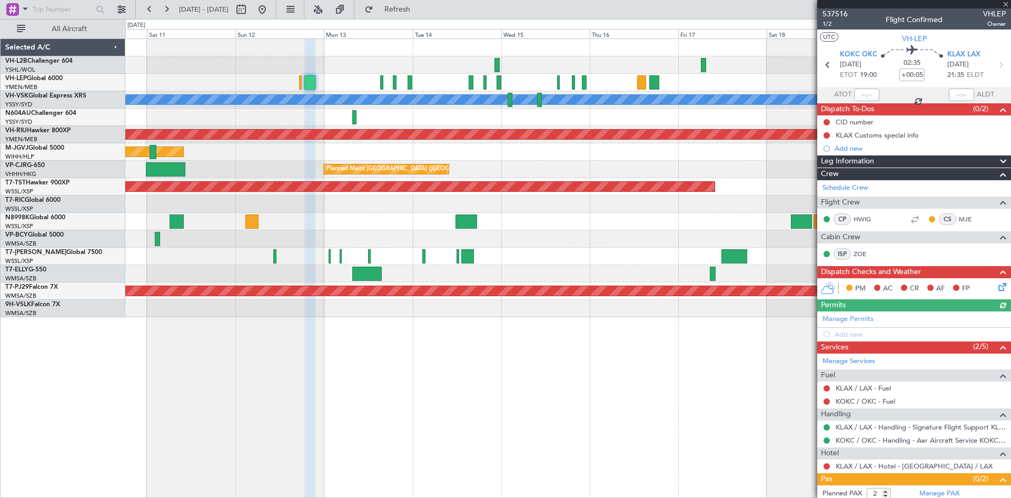
click at [619, 255] on div "[PERSON_NAME] Unplanned Maint Sydney ([PERSON_NAME] Intl) Planned Maint [GEOGRA…" at bounding box center [567, 178] width 885 height 278
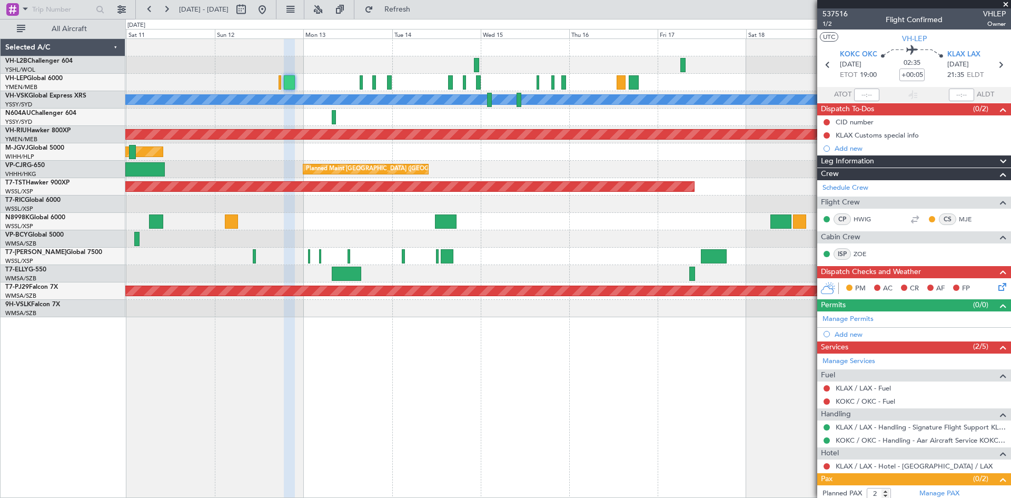
click at [461, 114] on div at bounding box center [567, 116] width 885 height 17
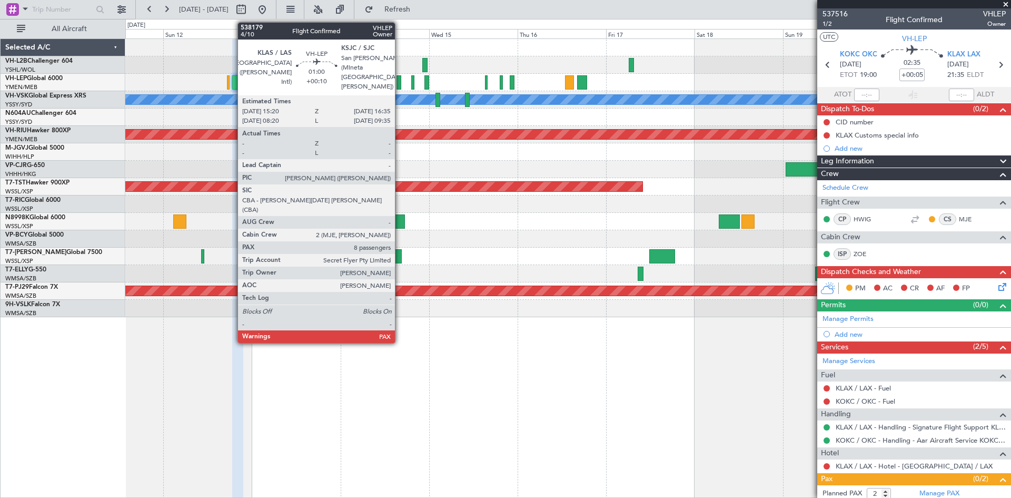
click at [400, 86] on div at bounding box center [399, 82] width 5 height 14
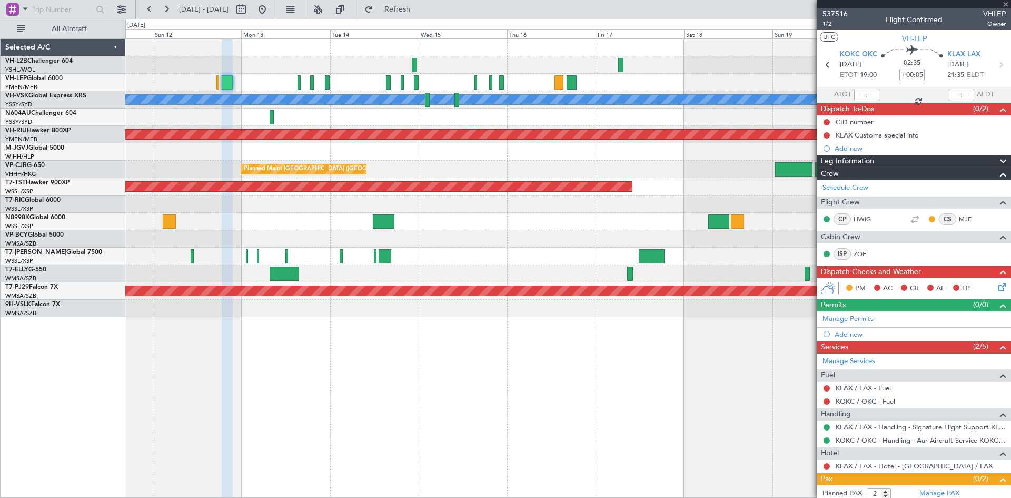
type input "+00:10"
type input "8"
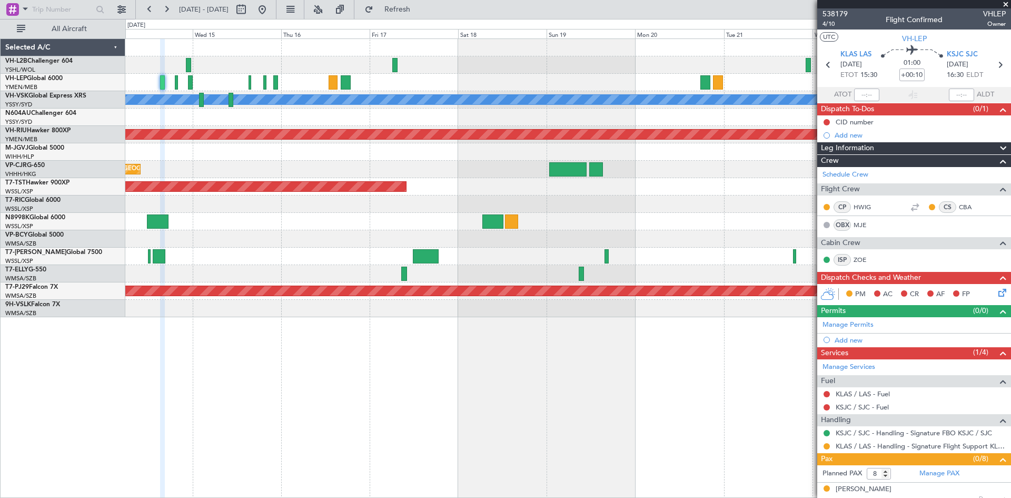
click at [468, 190] on div "Planned Maint [GEOGRAPHIC_DATA] (Seletar)" at bounding box center [567, 186] width 885 height 17
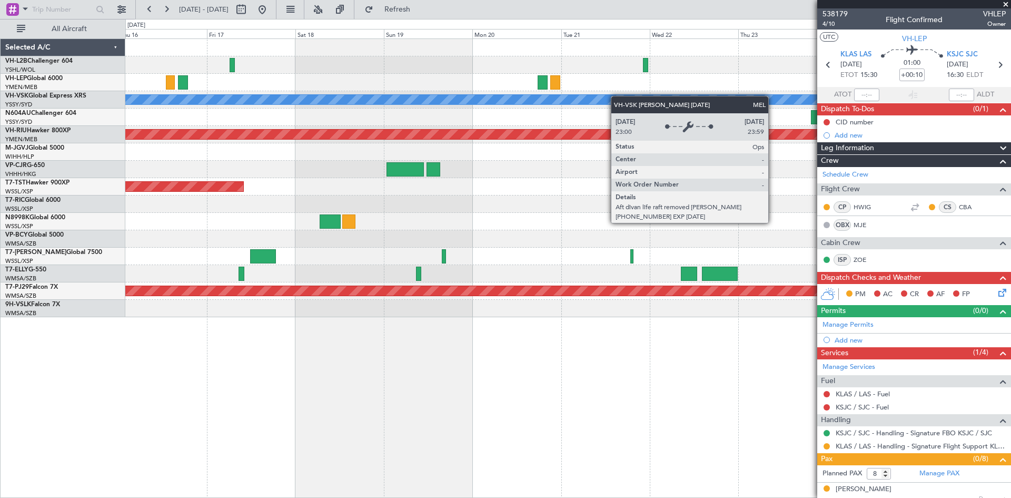
click at [598, 91] on div "[PERSON_NAME] Planned Maint [GEOGRAPHIC_DATA] ([GEOGRAPHIC_DATA]) Planned Maint…" at bounding box center [567, 178] width 885 height 278
click at [630, 86] on div at bounding box center [567, 82] width 885 height 17
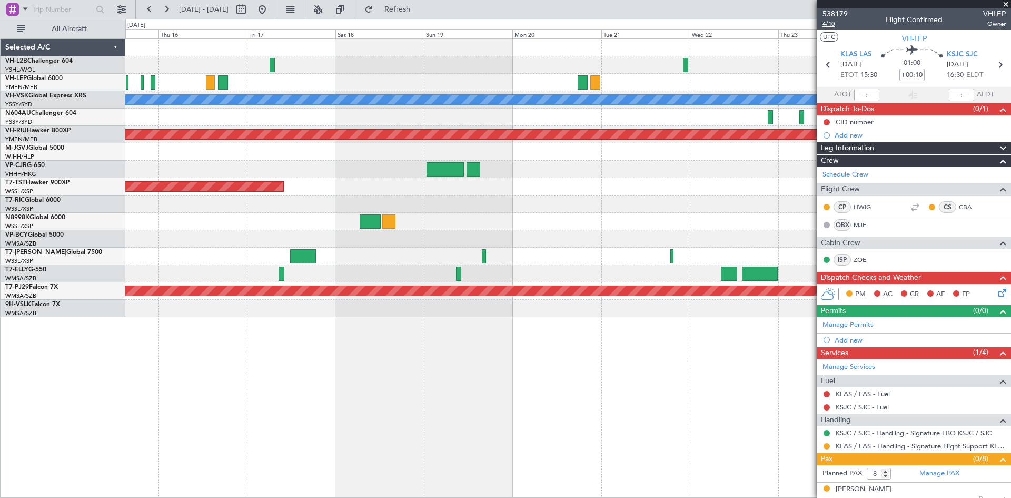
click at [834, 26] on span "4/10" at bounding box center [835, 23] width 25 height 9
